Goal: Information Seeking & Learning: Check status

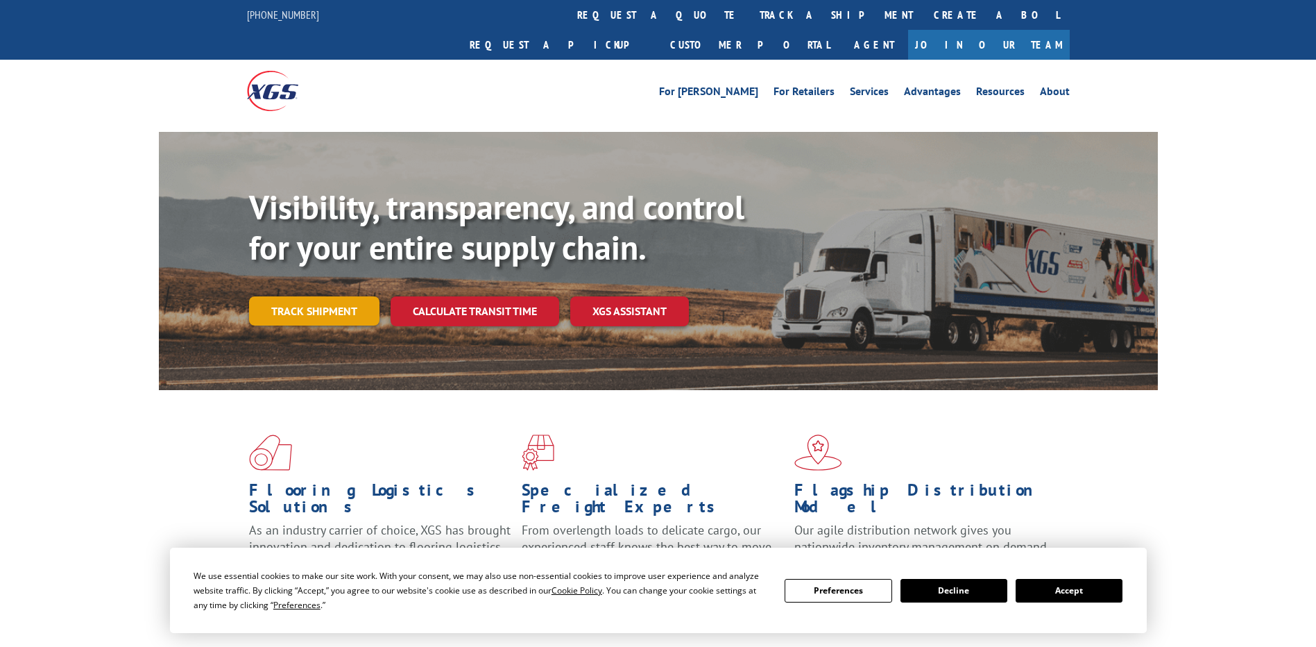
drag, startPoint x: 0, startPoint y: 0, endPoint x: 342, endPoint y: 280, distance: 441.7
click at [342, 296] on link "Track shipment" at bounding box center [314, 310] width 130 height 29
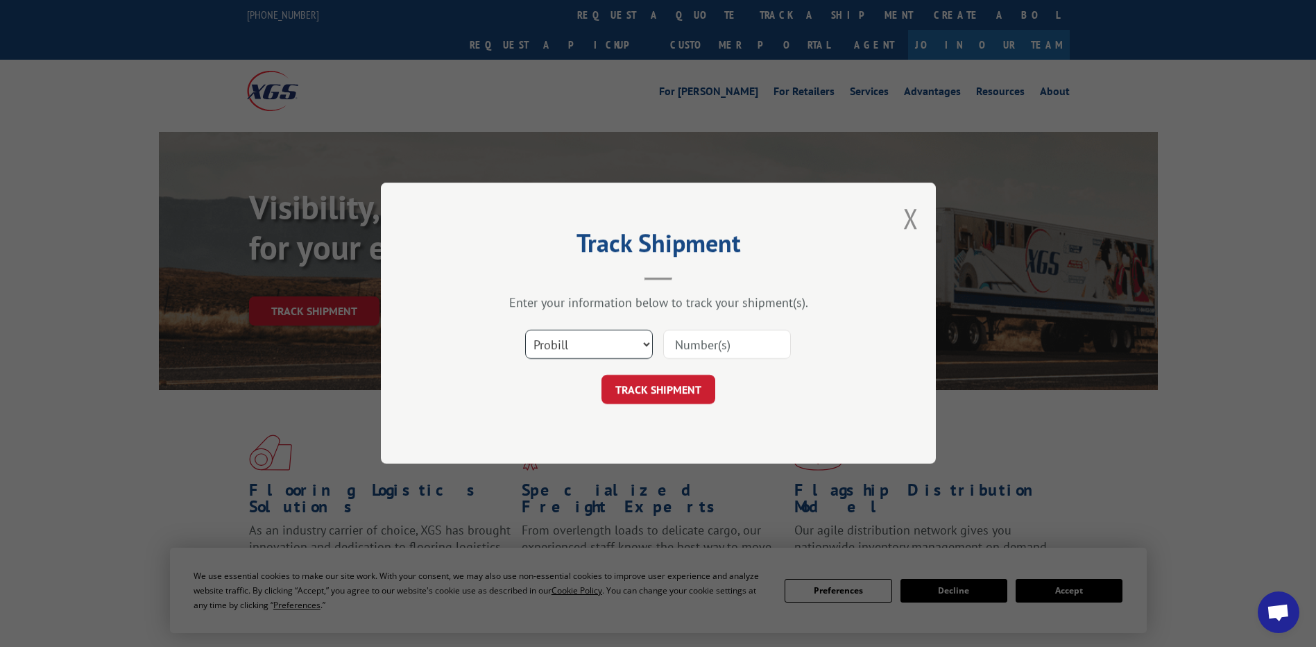
click at [608, 351] on select "Select category... Probill BOL PO" at bounding box center [589, 344] width 128 height 29
select select "po"
click at [525, 330] on select "Select category... Probill BOL PO" at bounding box center [589, 344] width 128 height 29
paste input "57544306"
click at [701, 346] on input "57544306" at bounding box center [727, 344] width 128 height 29
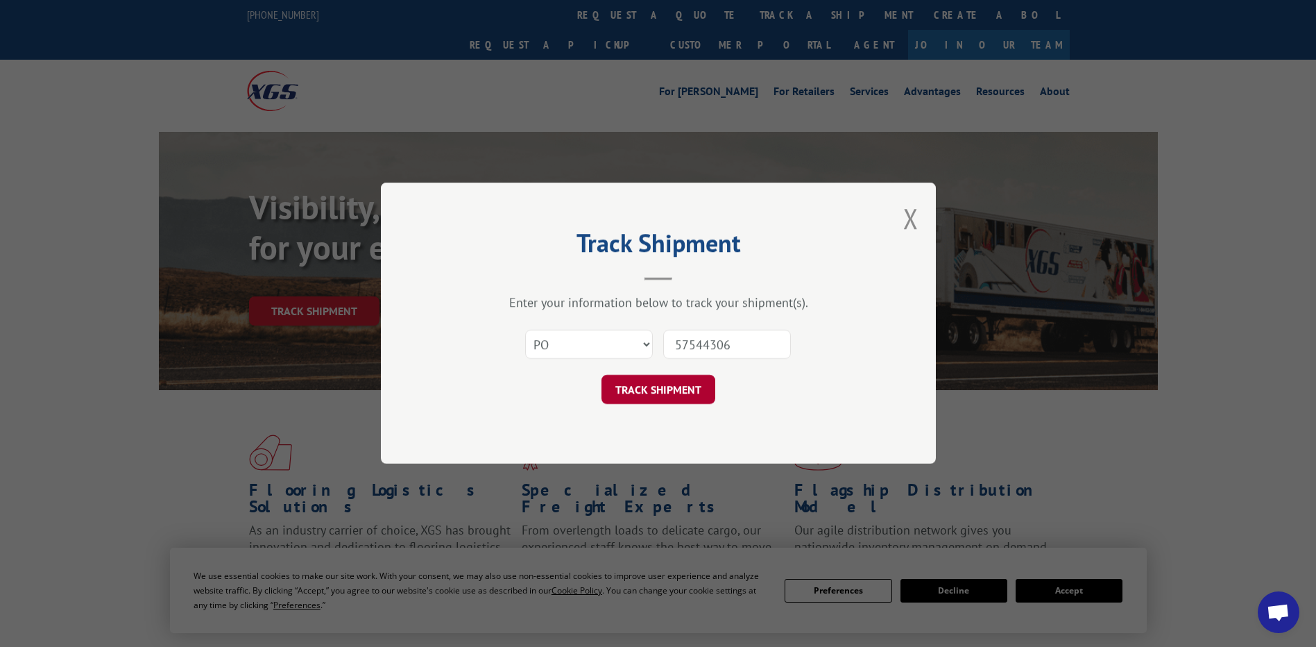
type input "57544306"
click at [644, 385] on button "TRACK SHIPMENT" at bounding box center [658, 389] width 114 height 29
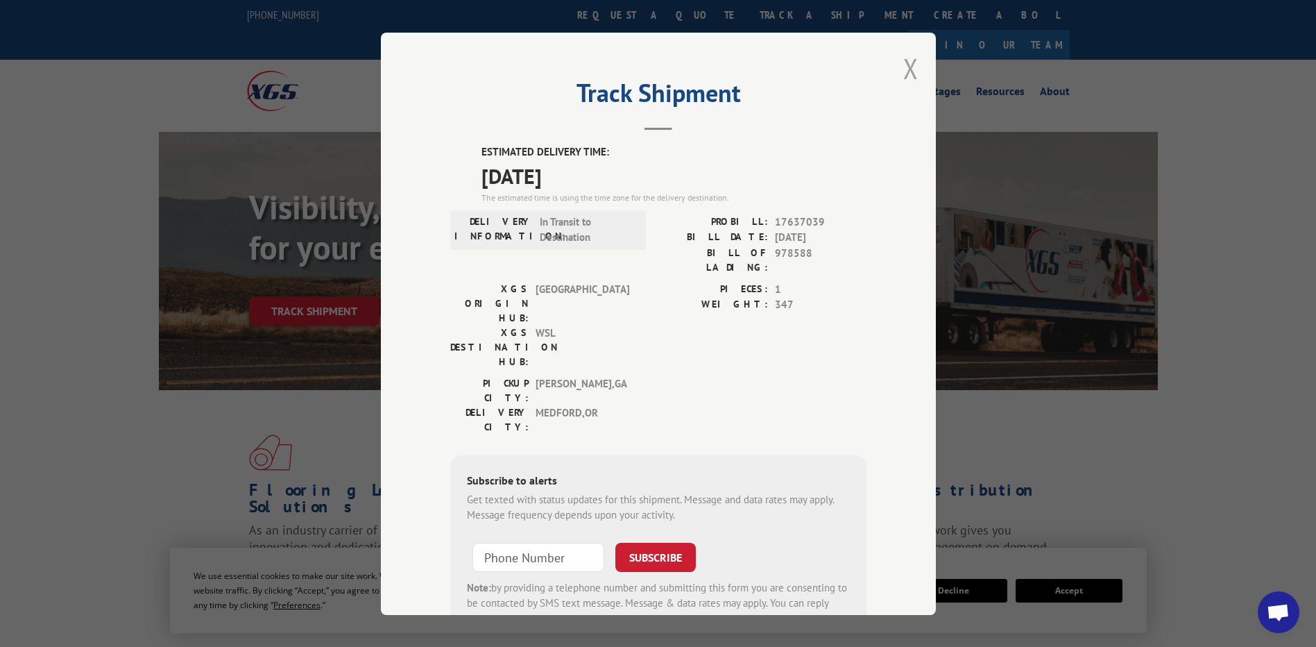
click at [903, 71] on button "Close modal" at bounding box center [910, 68] width 15 height 37
